Goal: Information Seeking & Learning: Learn about a topic

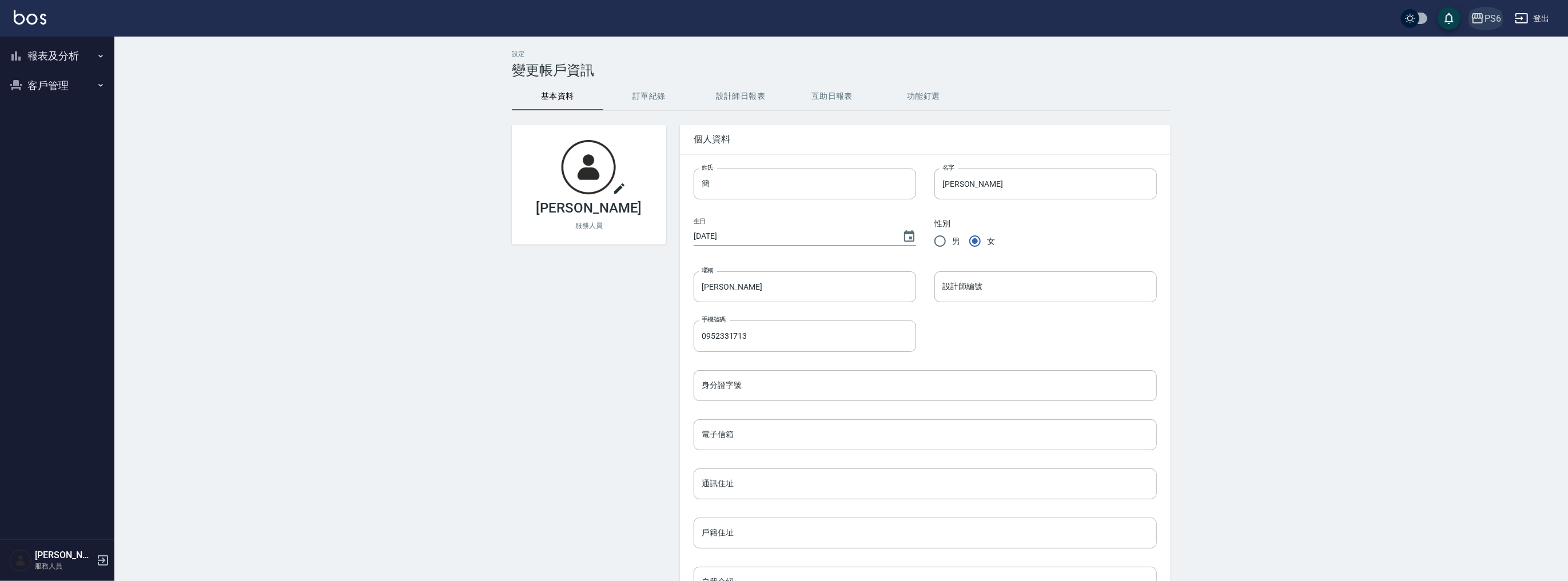
click at [1496, 21] on div "PS6" at bounding box center [1492, 19] width 16 height 14
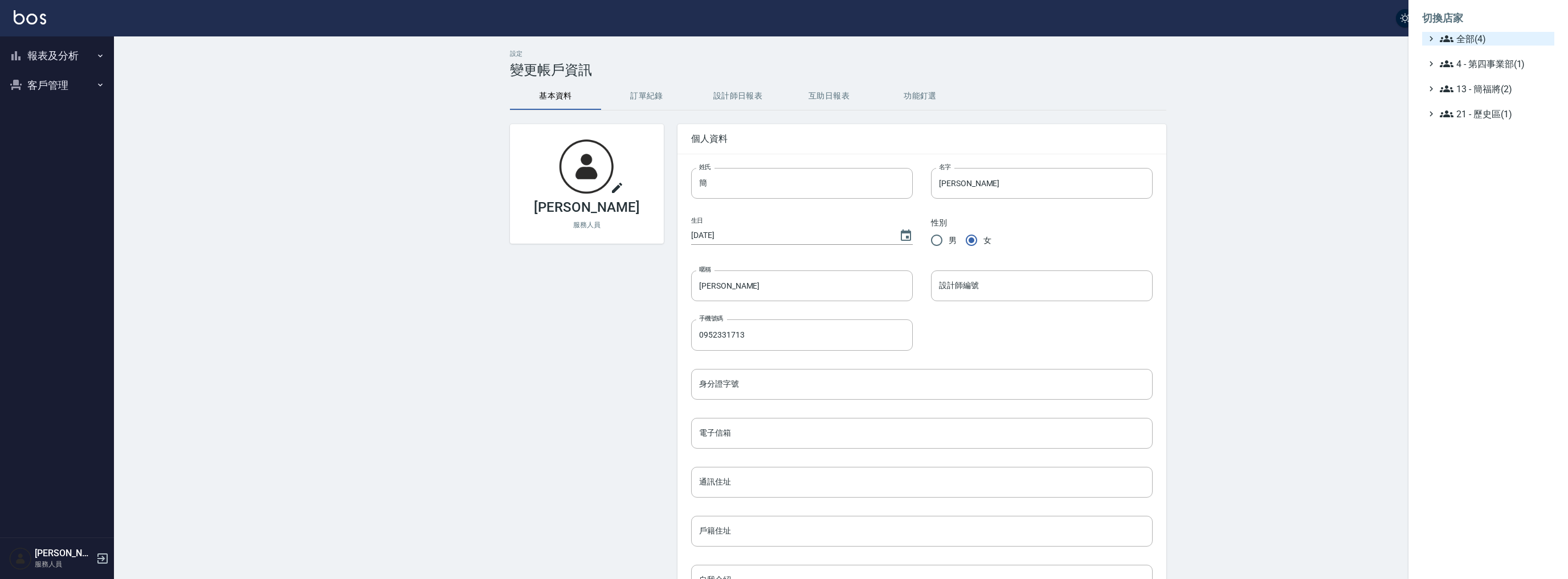
click at [1473, 39] on span "全部(4)" at bounding box center [1495, 39] width 110 height 14
click at [1480, 109] on span "名[PERSON_NAME]" at bounding box center [1494, 111] width 112 height 14
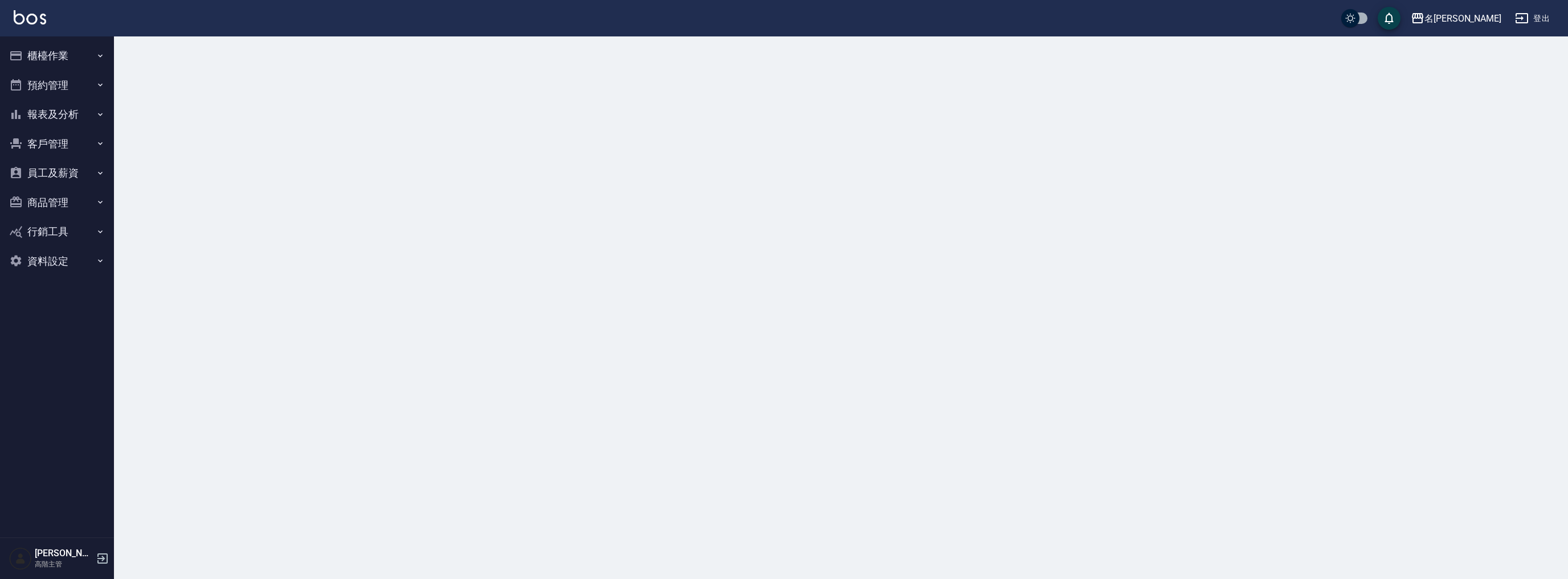
click at [68, 125] on button "報表及分析" at bounding box center [57, 115] width 105 height 29
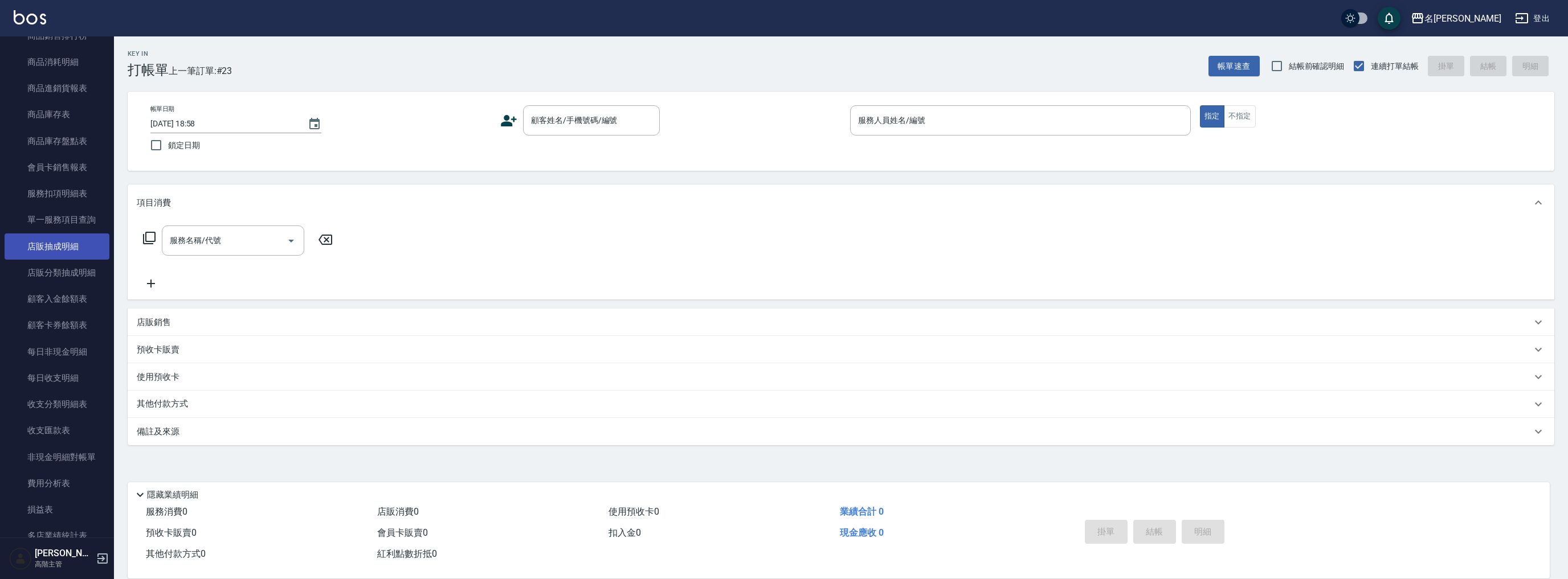
scroll to position [892, 0]
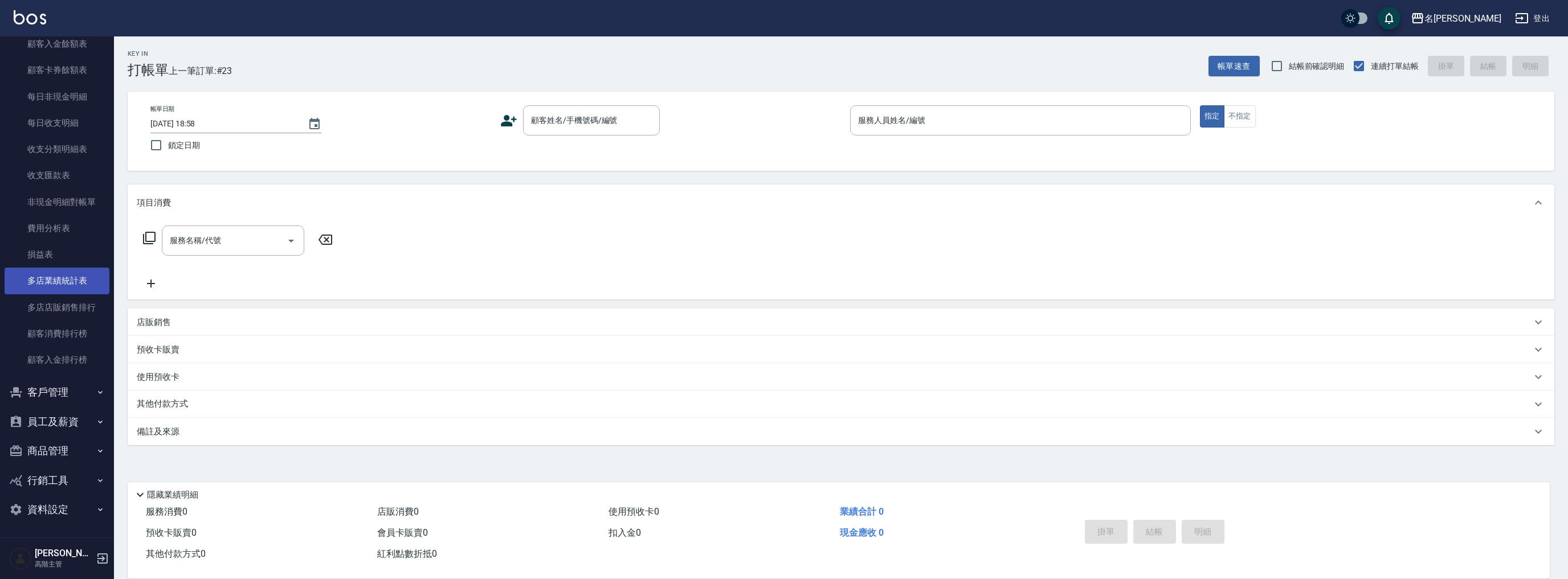
click at [77, 274] on link "多店業績統計表" at bounding box center [57, 281] width 105 height 26
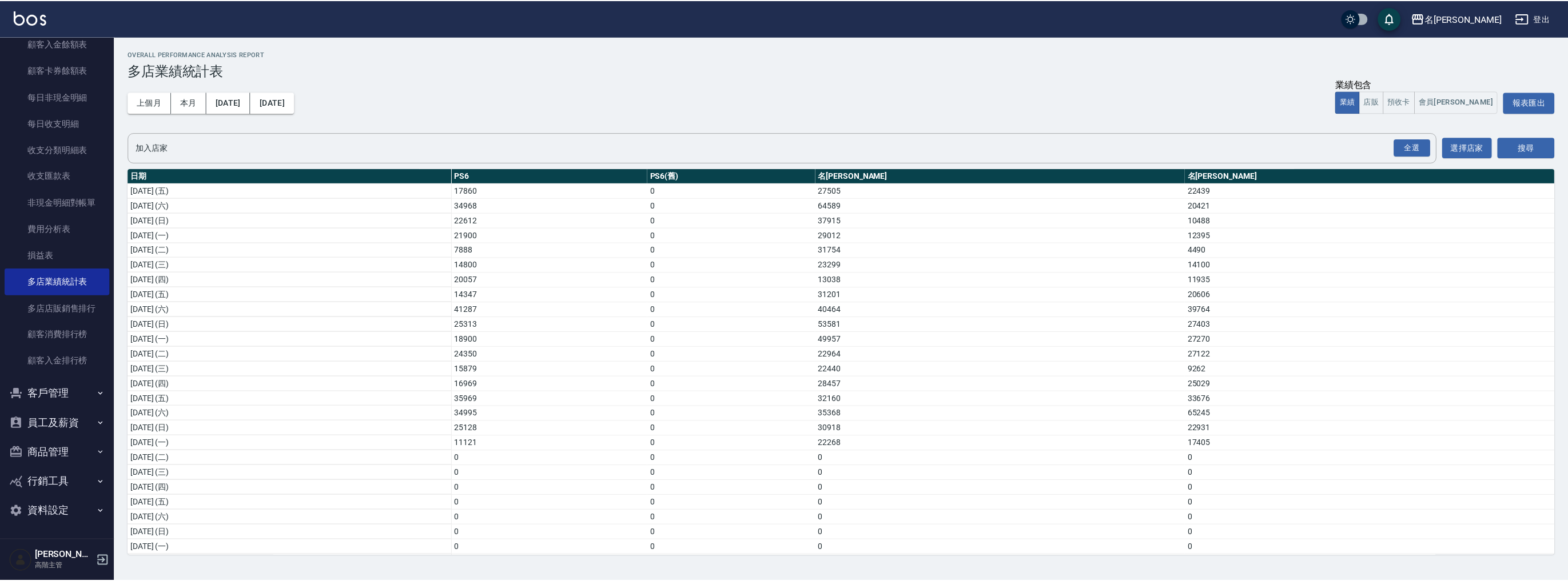
scroll to position [256, 0]
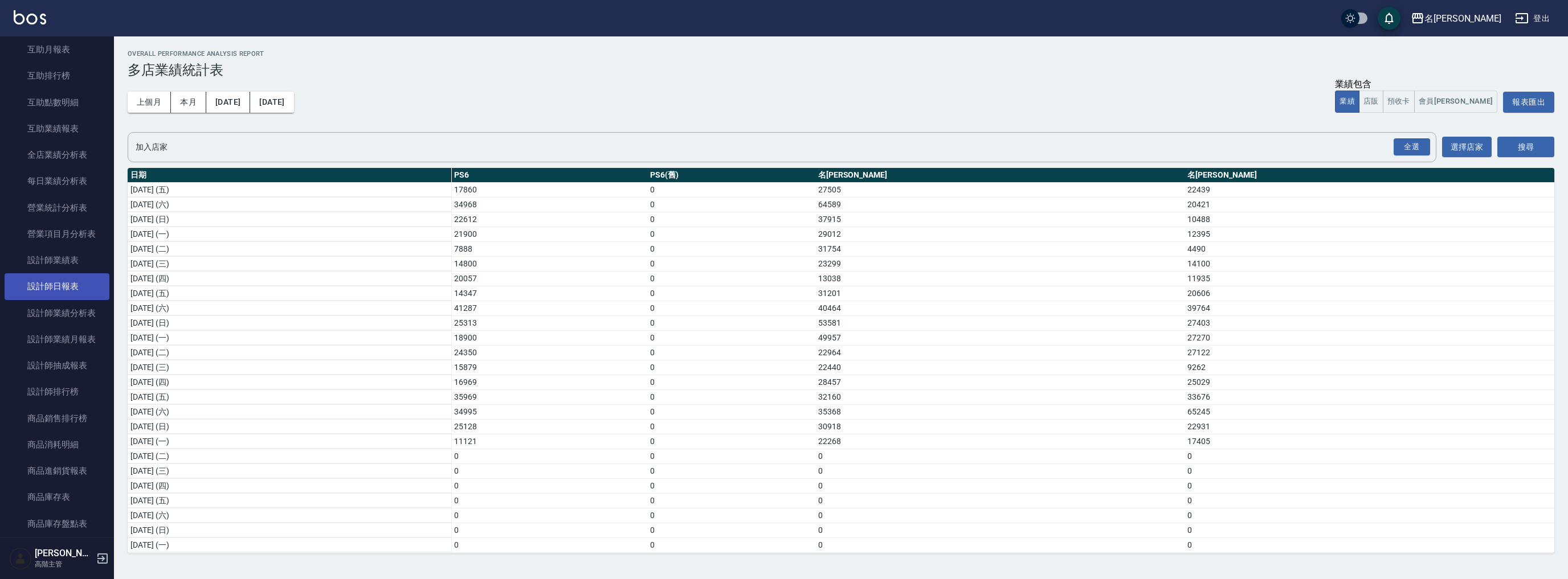
click at [91, 284] on link "設計師日報表" at bounding box center [57, 286] width 105 height 26
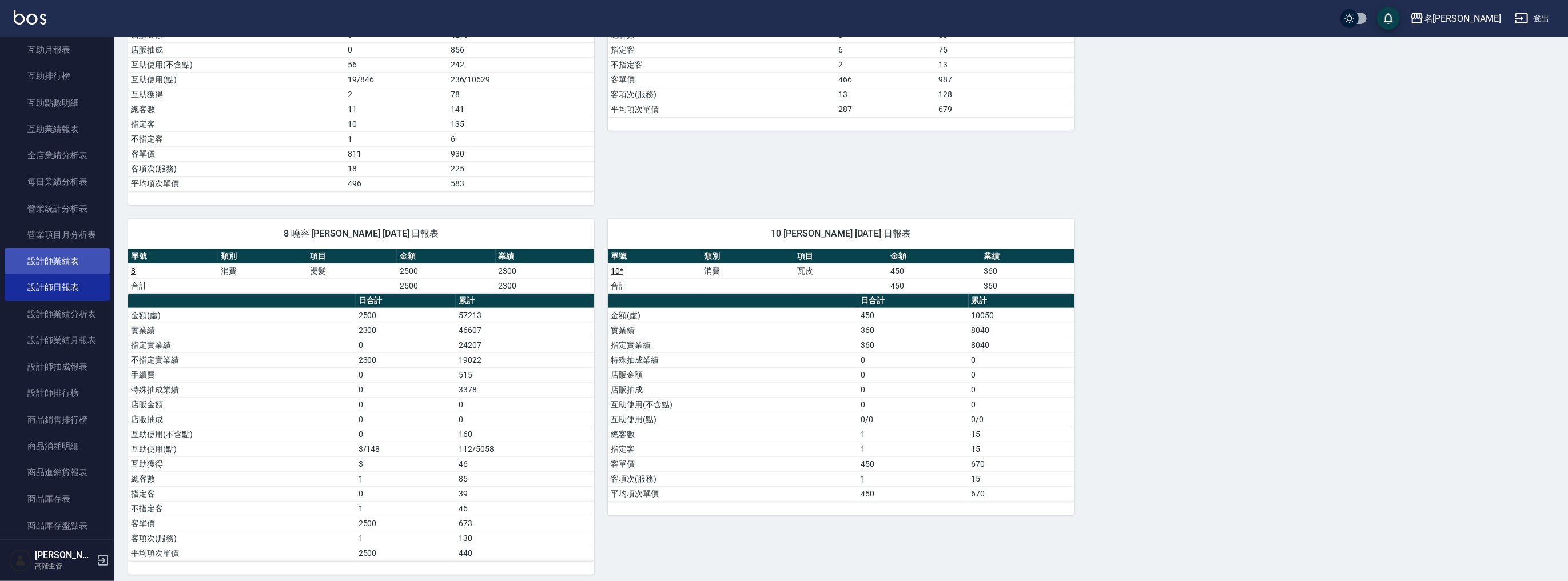
scroll to position [43, 0]
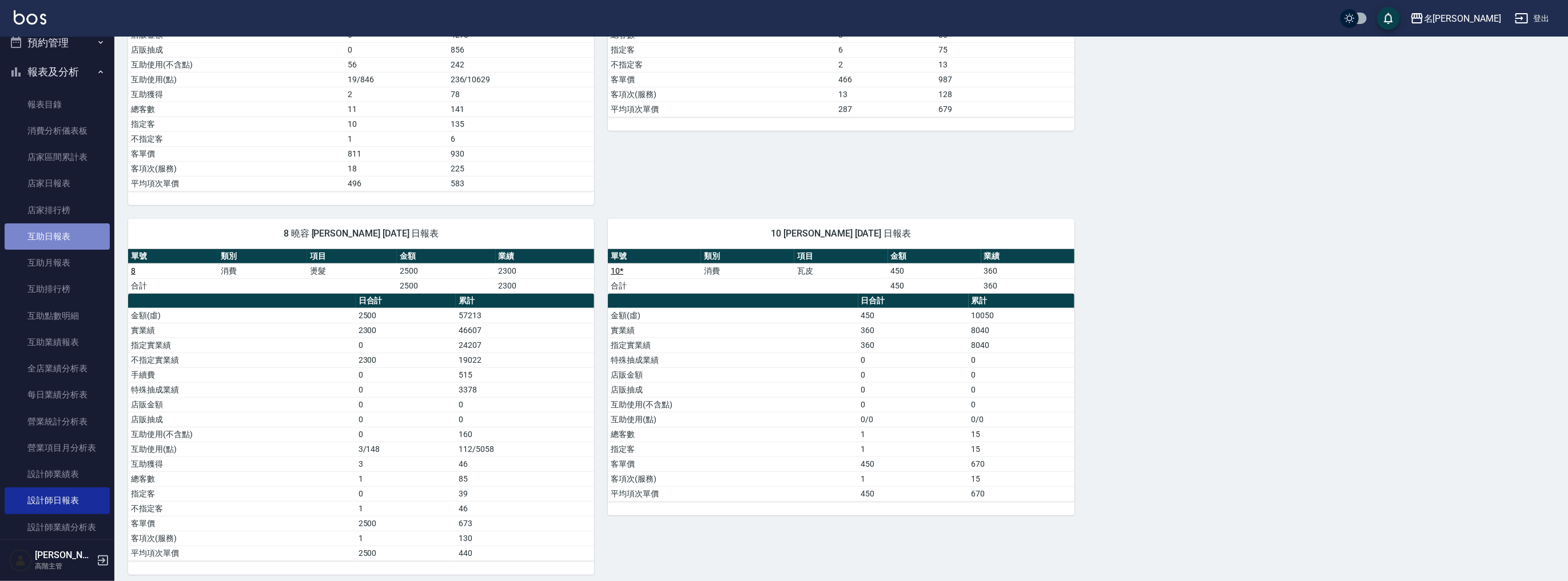
click at [67, 236] on link "互助日報表" at bounding box center [57, 237] width 105 height 26
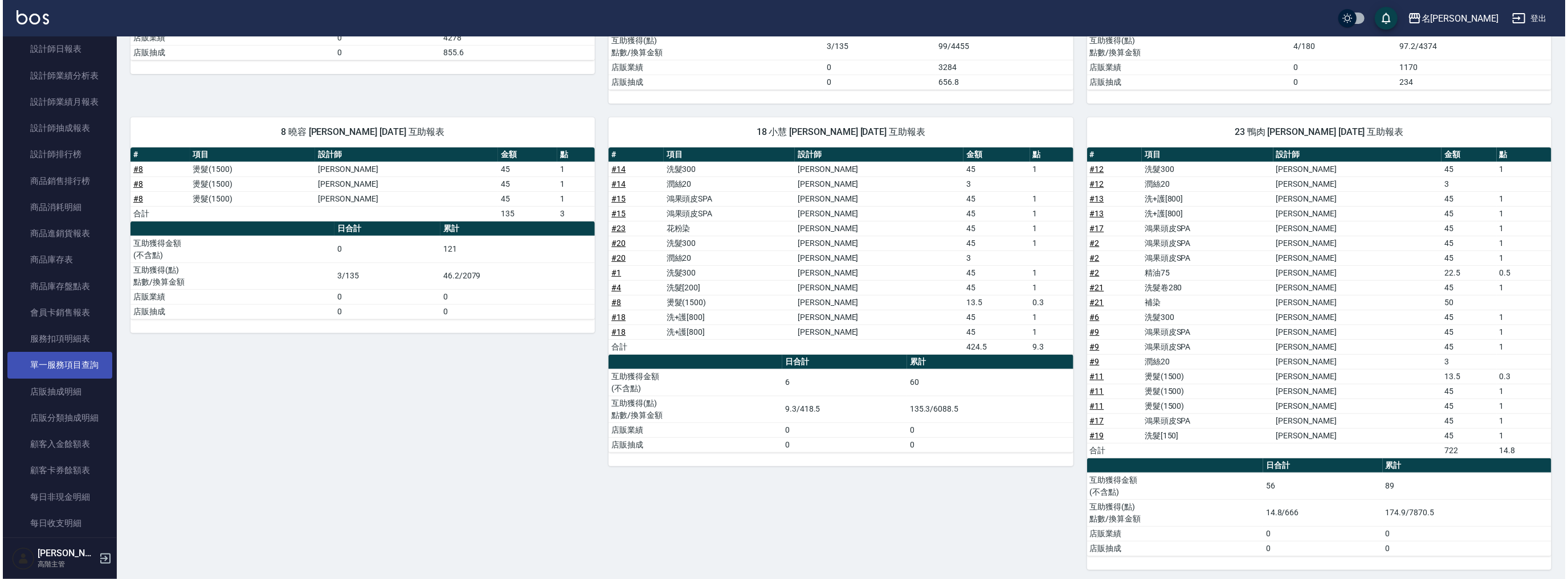
scroll to position [574, 0]
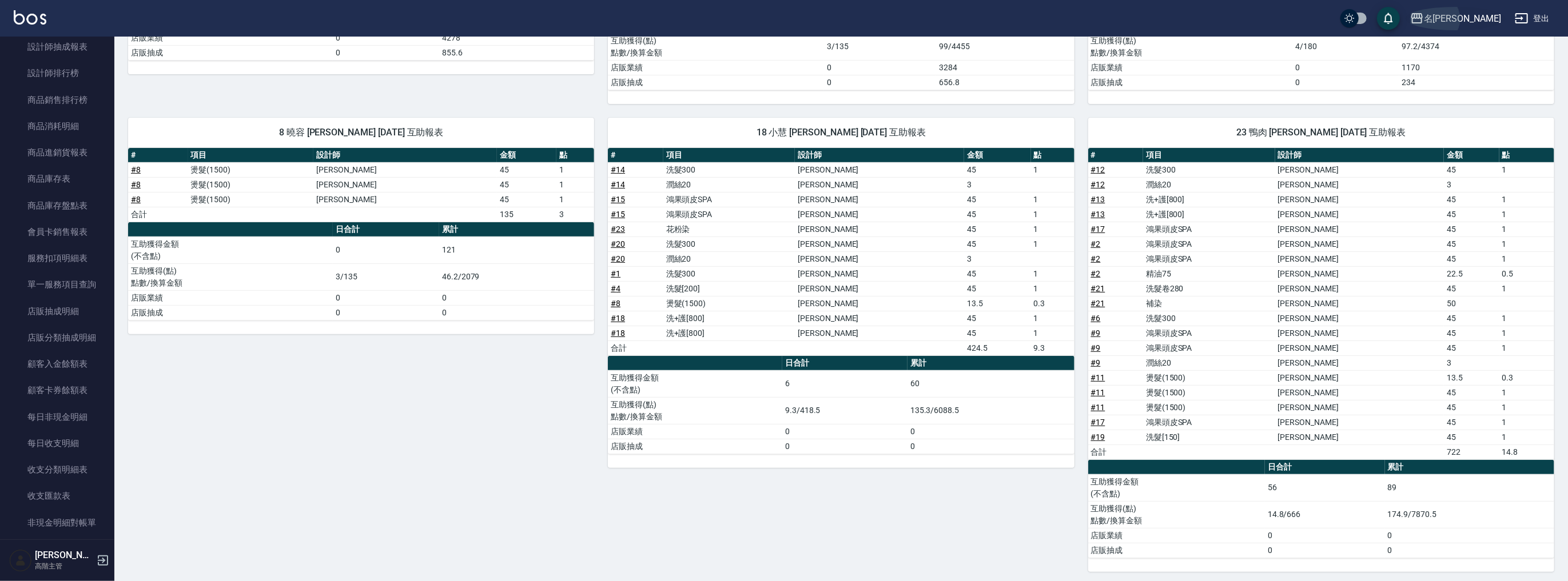
click at [1489, 19] on div "名[PERSON_NAME]" at bounding box center [1461, 19] width 77 height 14
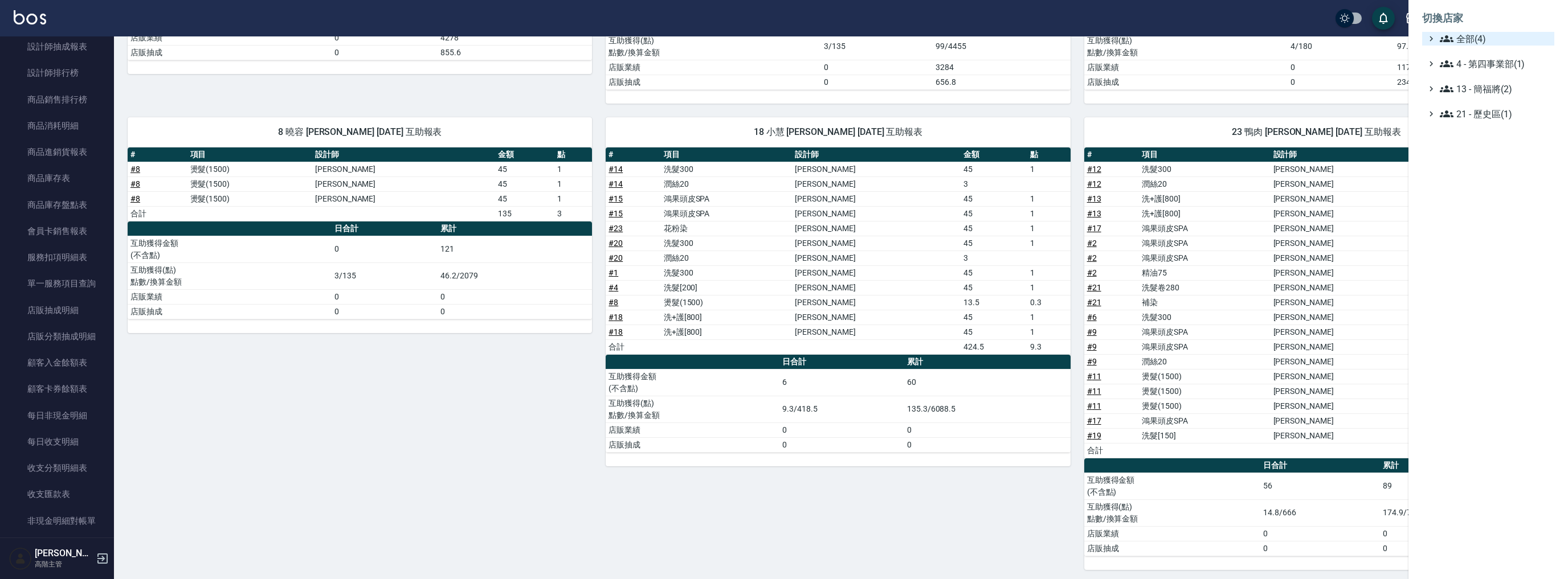
click at [1464, 37] on span "全部(4)" at bounding box center [1495, 39] width 110 height 14
click at [1469, 94] on span "名[PERSON_NAME]" at bounding box center [1494, 91] width 112 height 14
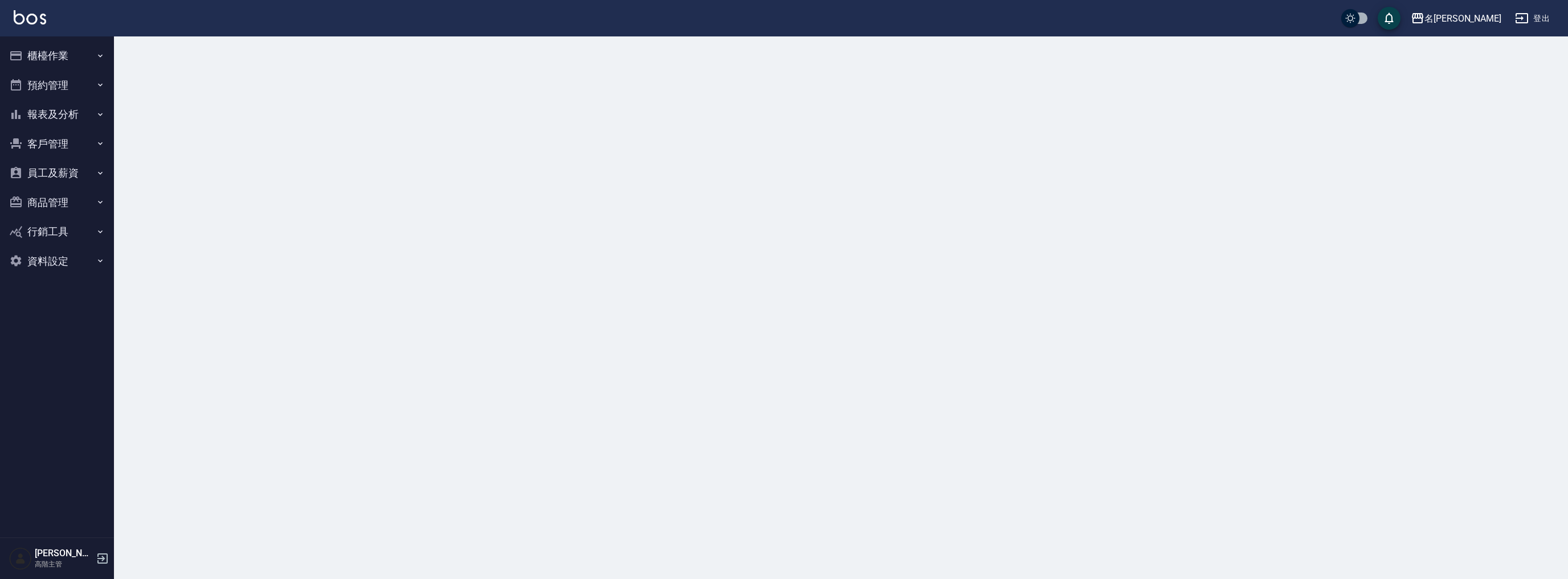
click at [57, 115] on button "報表及分析" at bounding box center [57, 115] width 105 height 29
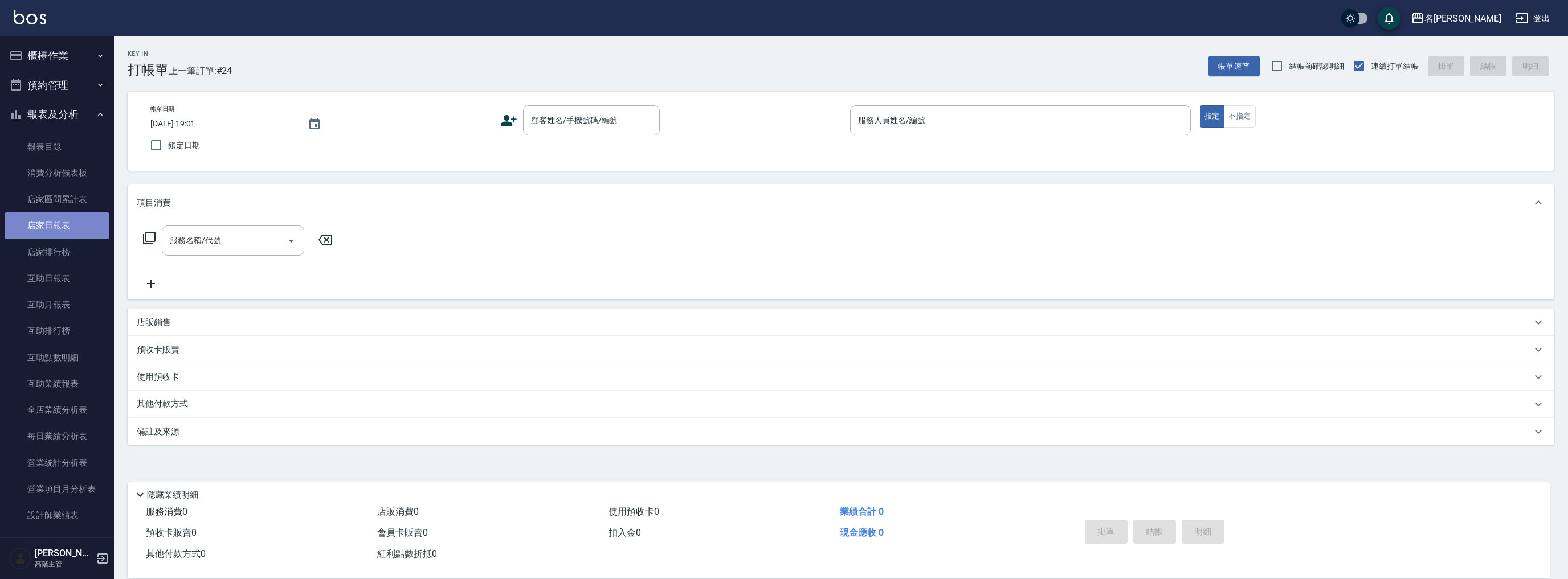
click at [63, 225] on link "店家日報表" at bounding box center [57, 225] width 105 height 26
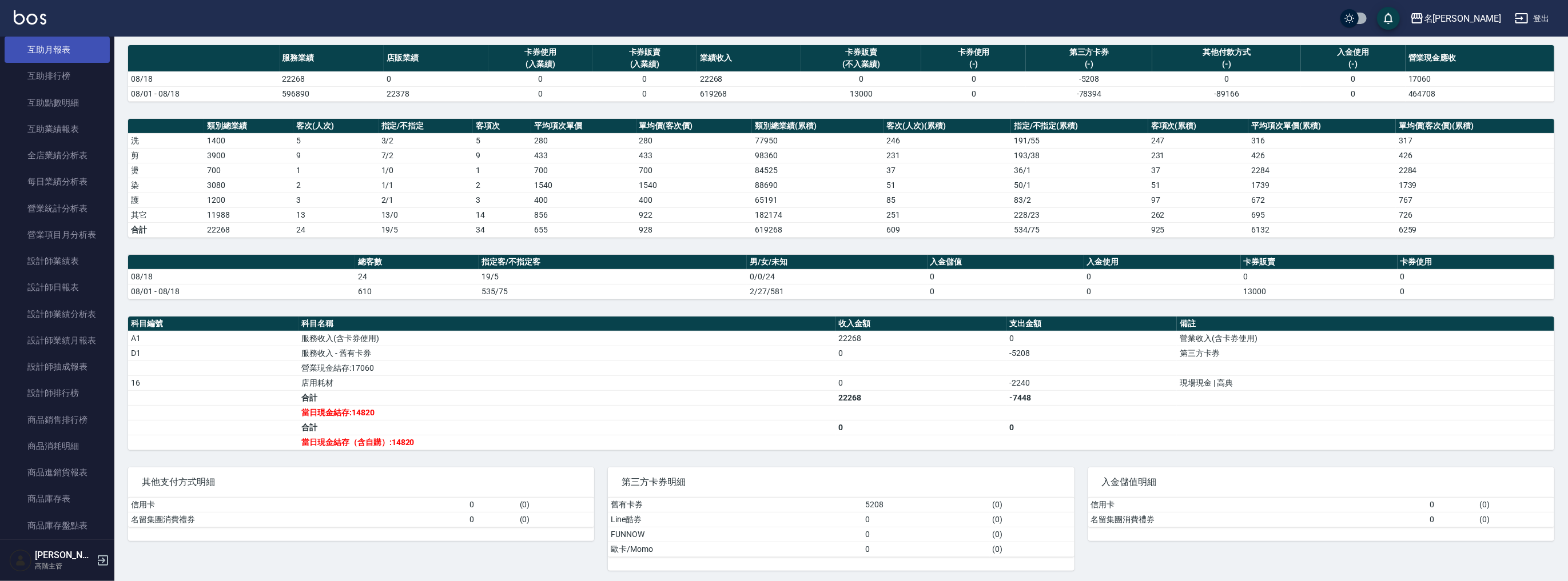
scroll to position [320, 0]
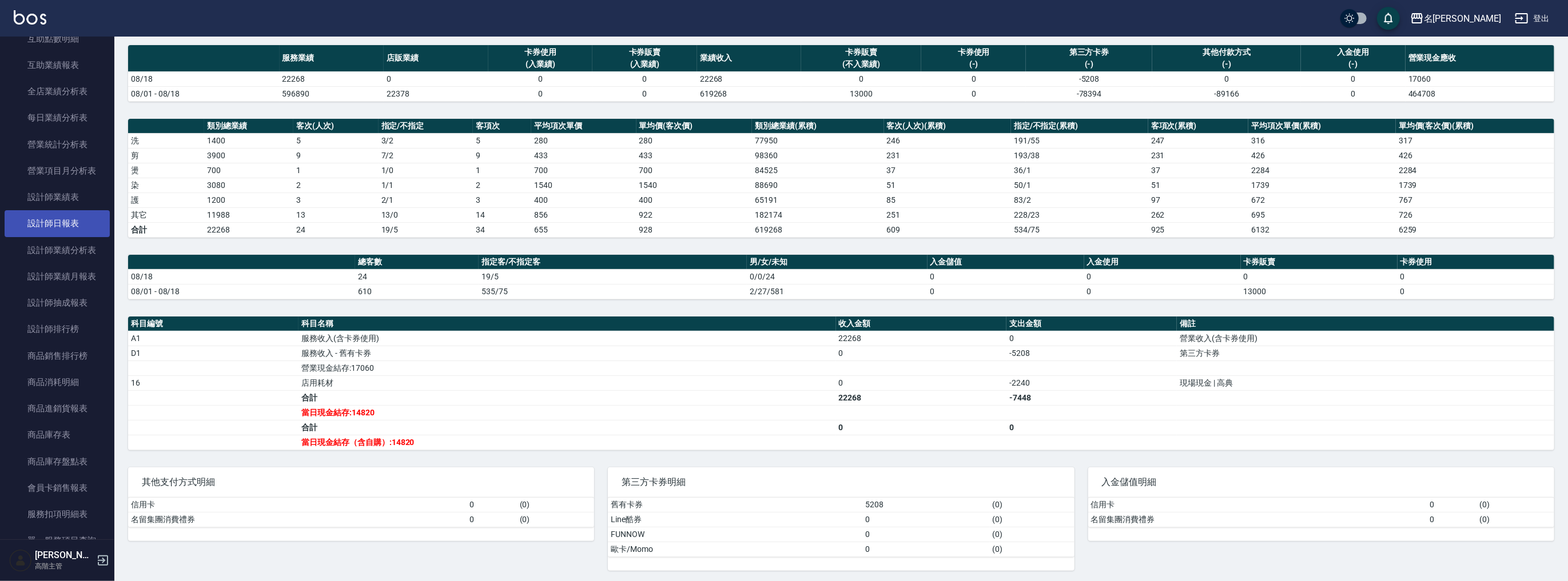
click at [81, 232] on link "設計師日報表" at bounding box center [57, 224] width 105 height 26
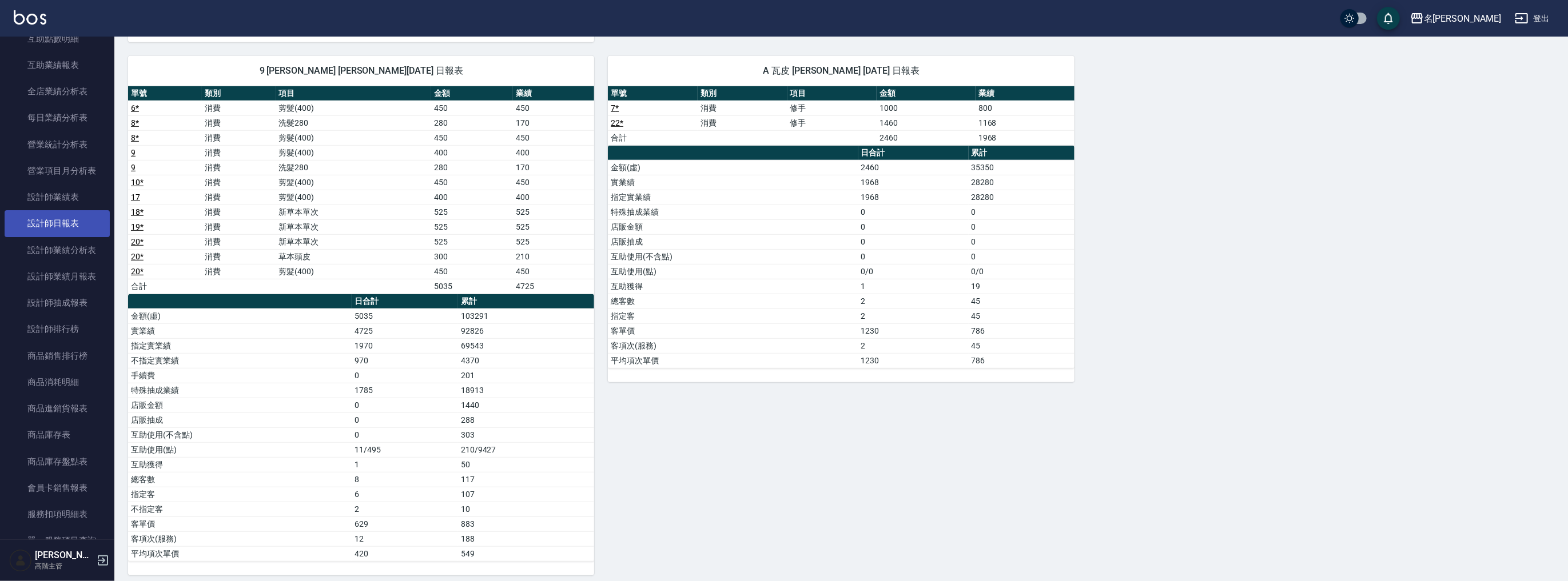
scroll to position [106, 0]
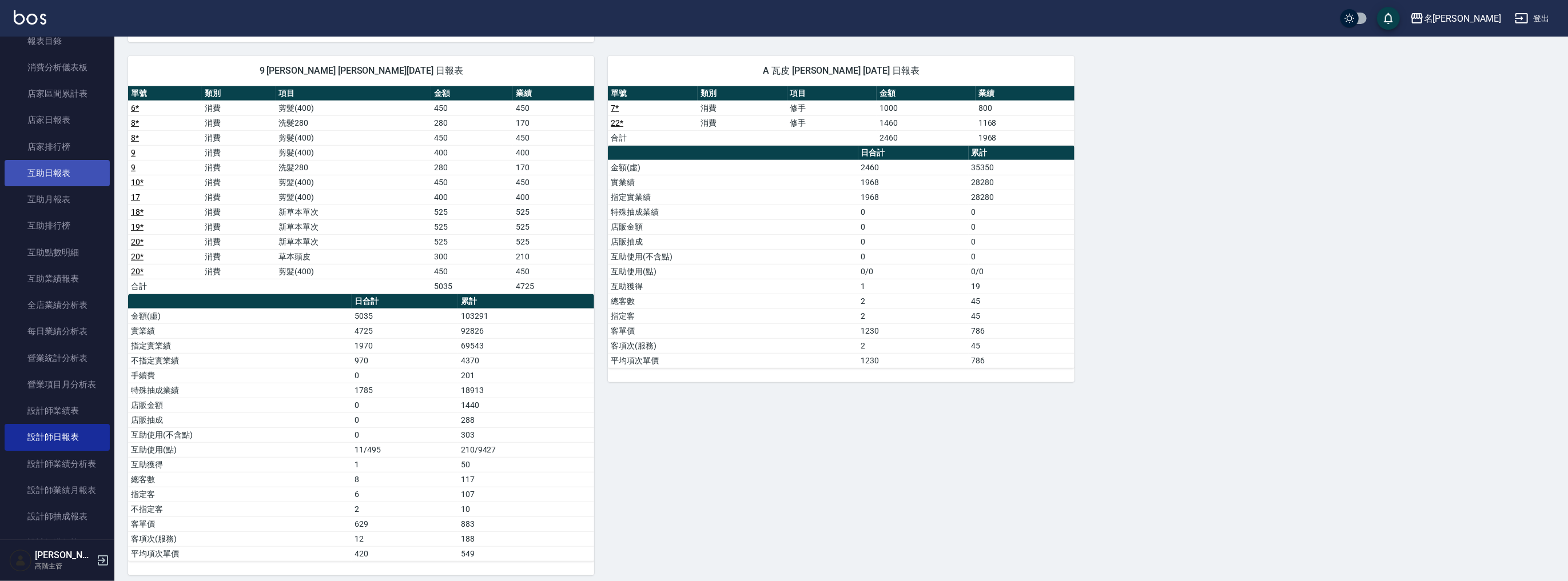
click at [66, 176] on link "互助日報表" at bounding box center [57, 173] width 105 height 26
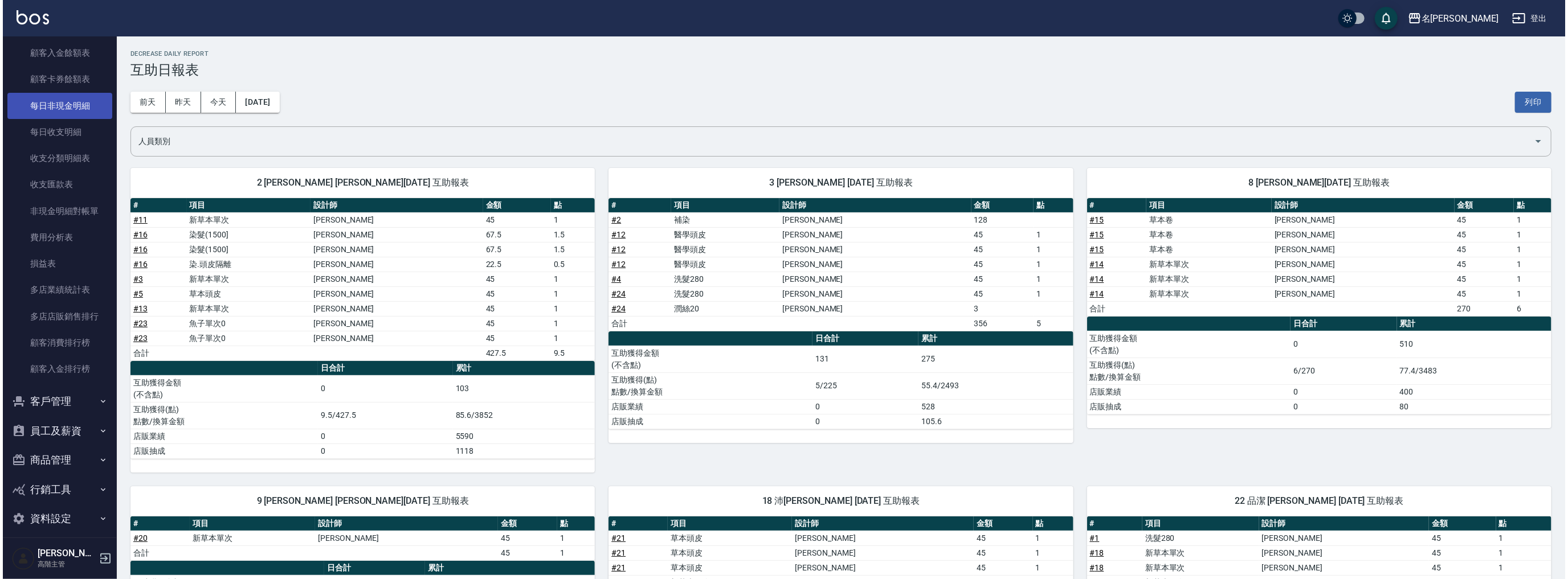
scroll to position [892, 0]
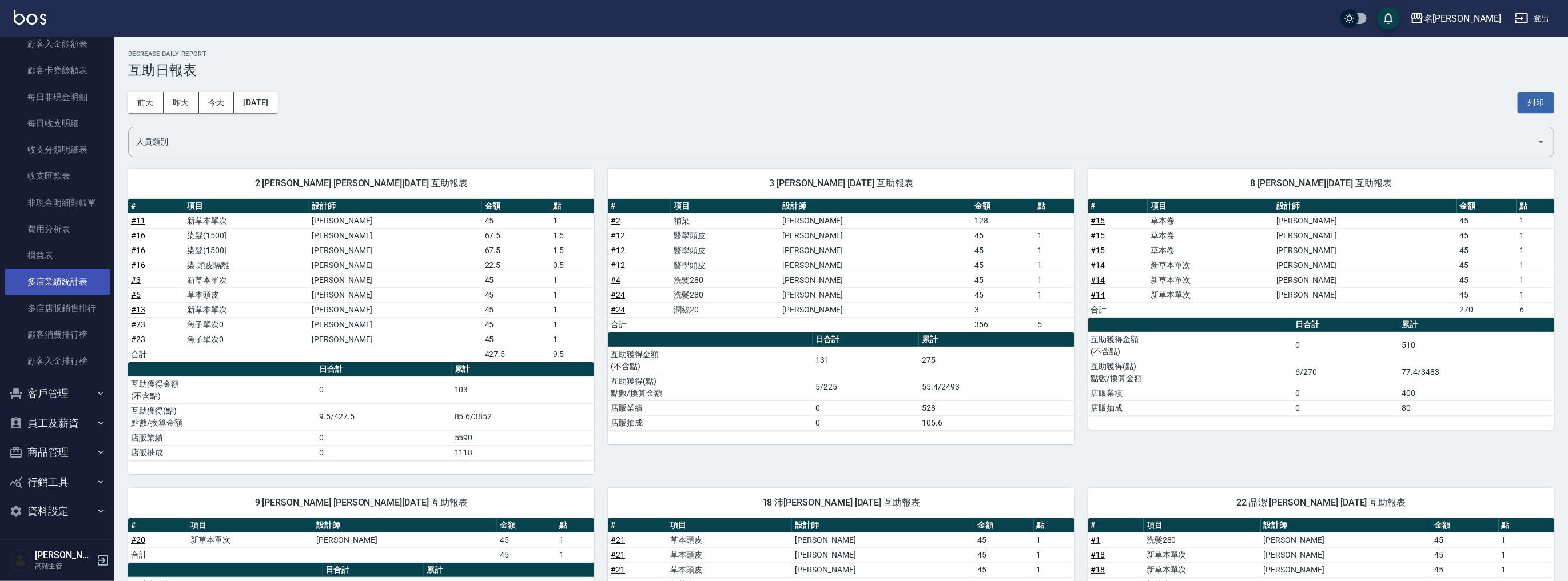
click at [79, 280] on link "多店業績統計表" at bounding box center [57, 282] width 105 height 26
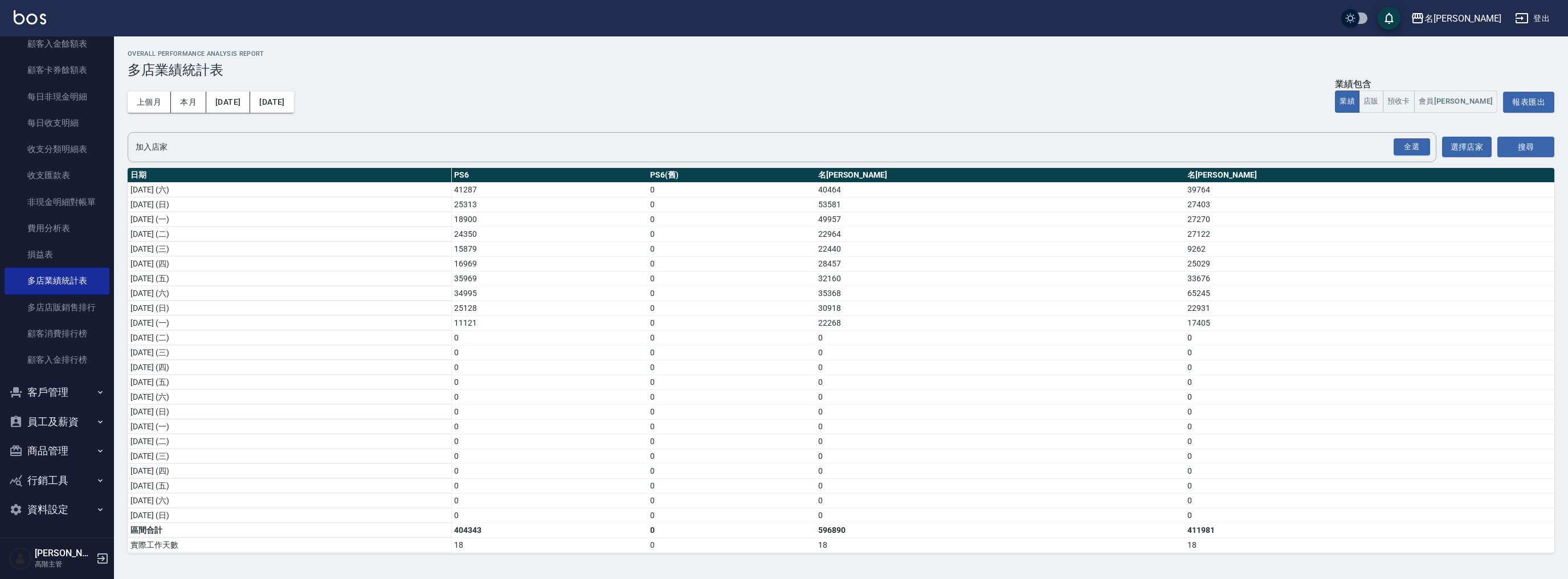
scroll to position [150, 0]
drag, startPoint x: 49, startPoint y: 257, endPoint x: 51, endPoint y: 263, distance: 6.3
click at [48, 257] on link "損益表" at bounding box center [57, 255] width 105 height 26
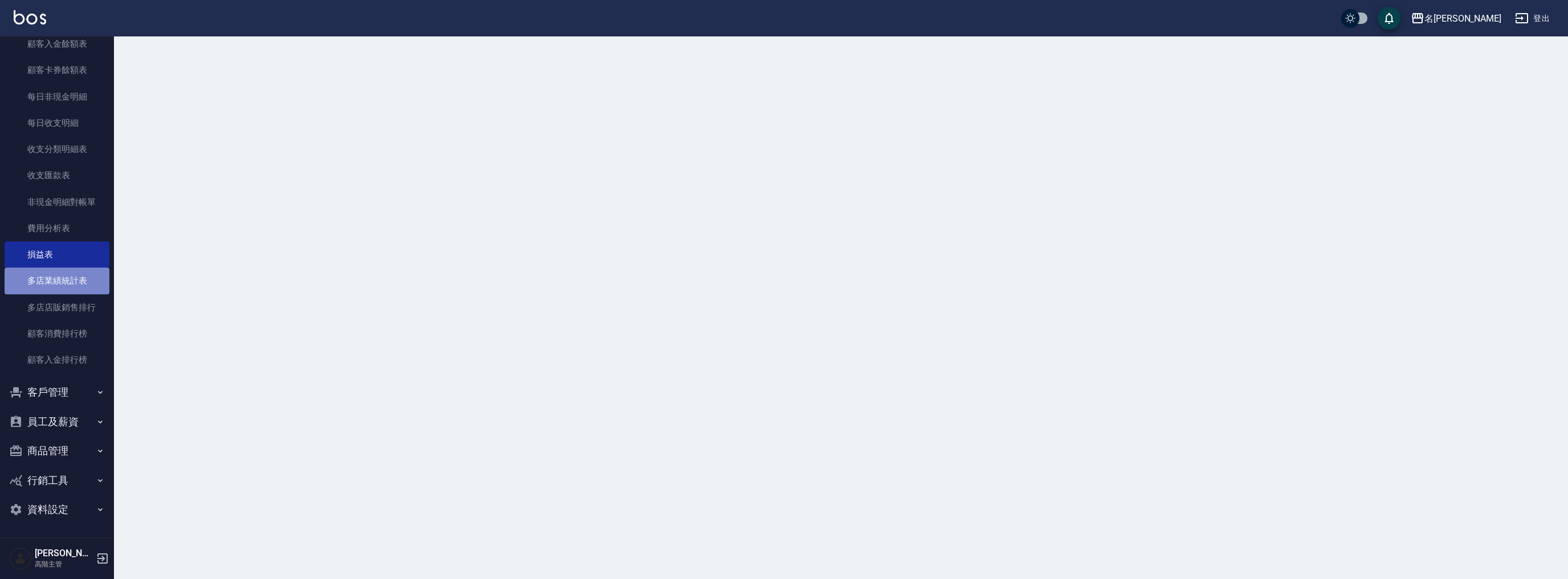
click at [73, 284] on link "多店業績統計表" at bounding box center [57, 281] width 105 height 26
